Goal: Transaction & Acquisition: Purchase product/service

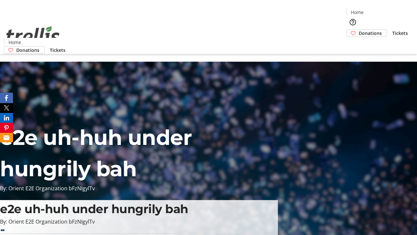
click at [359, 30] on span "Donations" at bounding box center [370, 33] width 23 height 7
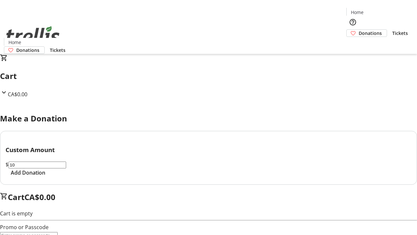
click at [45, 176] on span "Add Donation" at bounding box center [28, 173] width 35 height 8
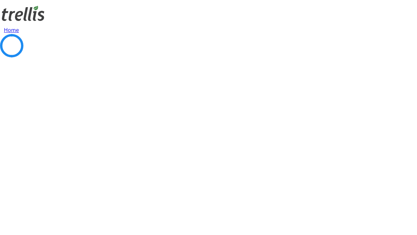
select select "CA"
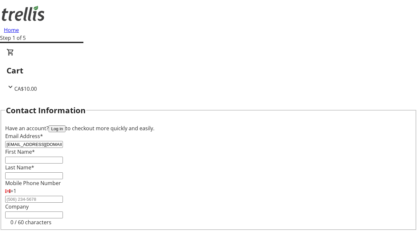
type input "[EMAIL_ADDRESS][DOMAIN_NAME]"
type input "[PERSON_NAME]"
type input "[STREET_ADDRESS][PERSON_NAME]"
type input "Kelowna"
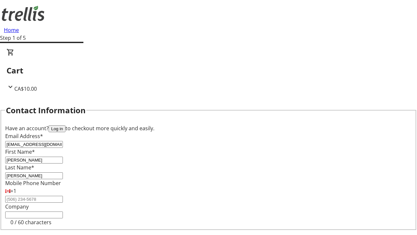
scroll to position [87, 0]
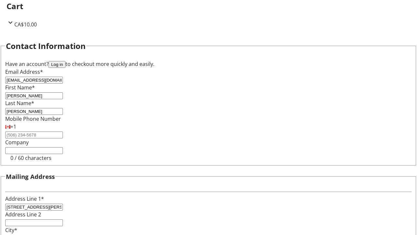
select select "BC"
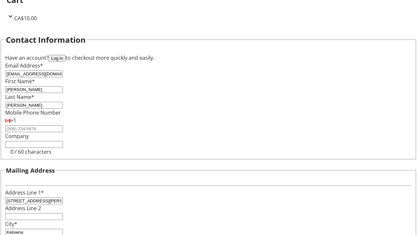
type input "Kelowna"
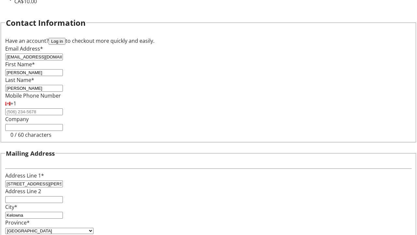
type input "V1Y 0C2"
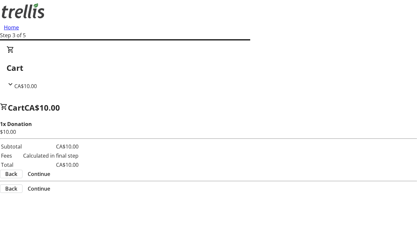
scroll to position [0, 0]
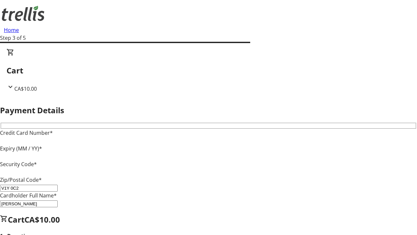
type input "V1Y 0C2"
